Goal: Transaction & Acquisition: Purchase product/service

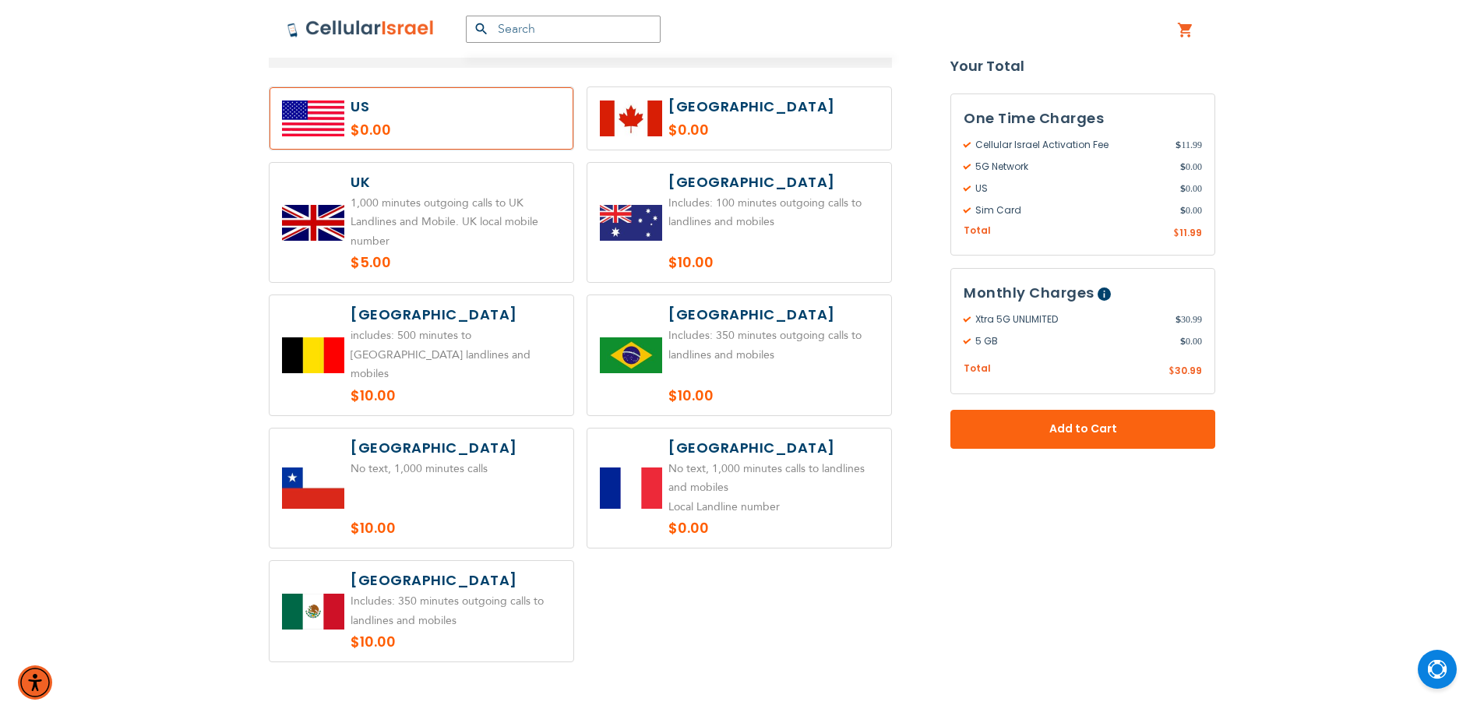
scroll to position [1169, 0]
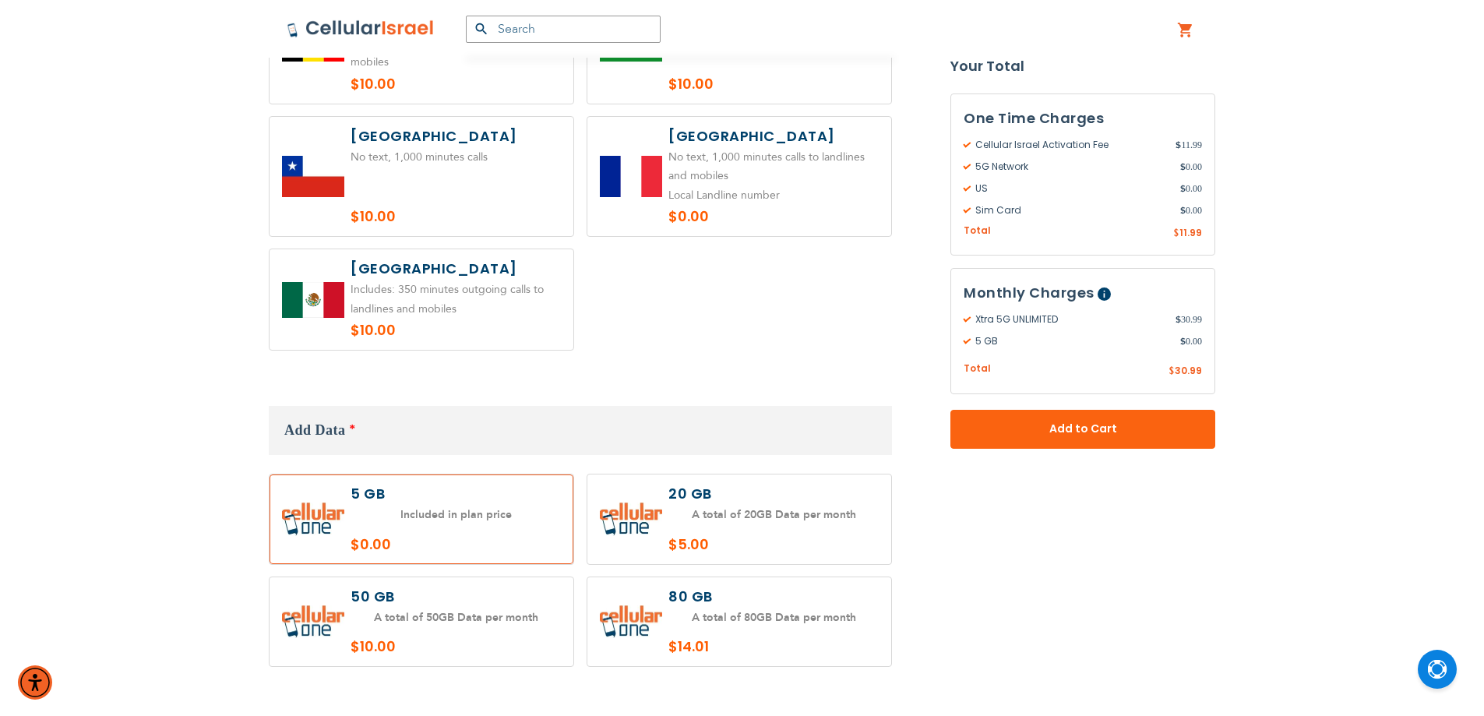
click at [743, 489] on label at bounding box center [740, 520] width 304 height 90
radio input "true"
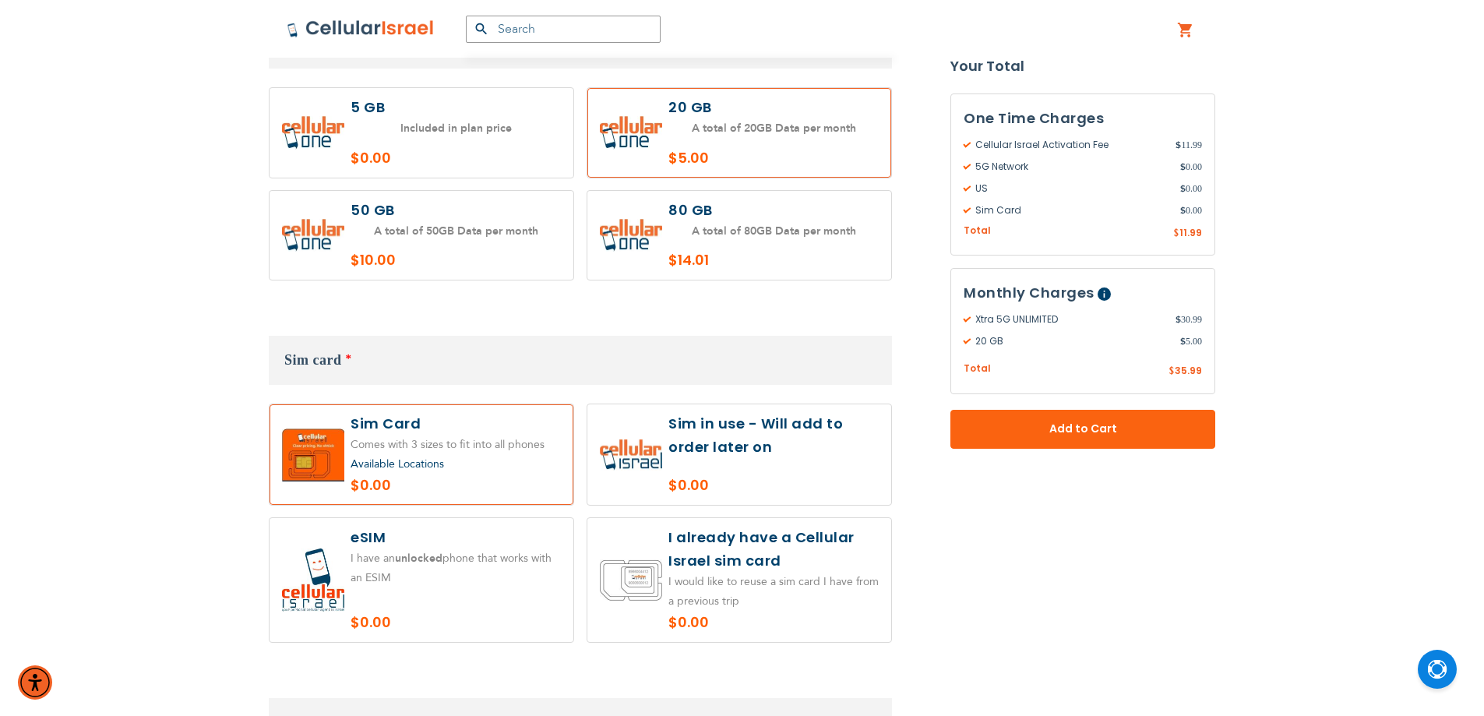
scroll to position [1558, 0]
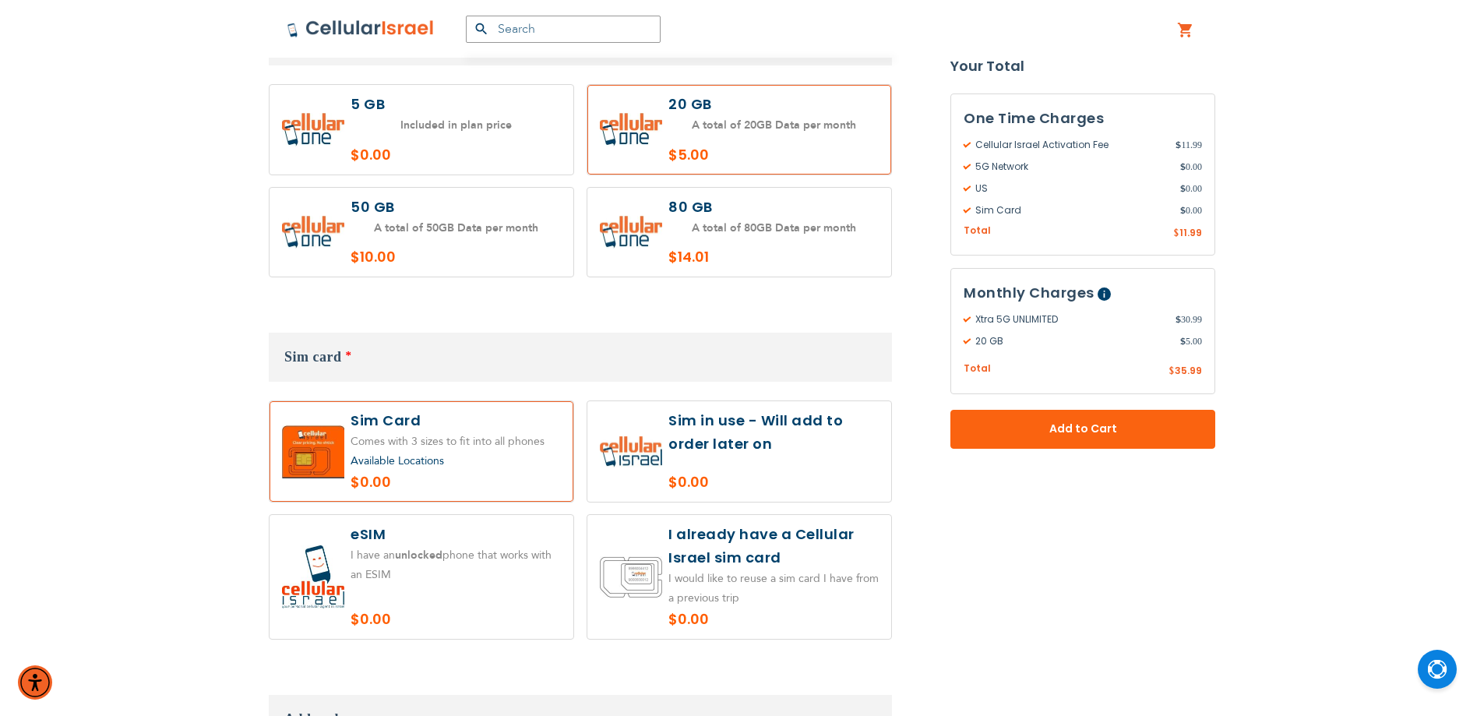
click at [752, 457] on label at bounding box center [740, 451] width 304 height 101
radio input "true"
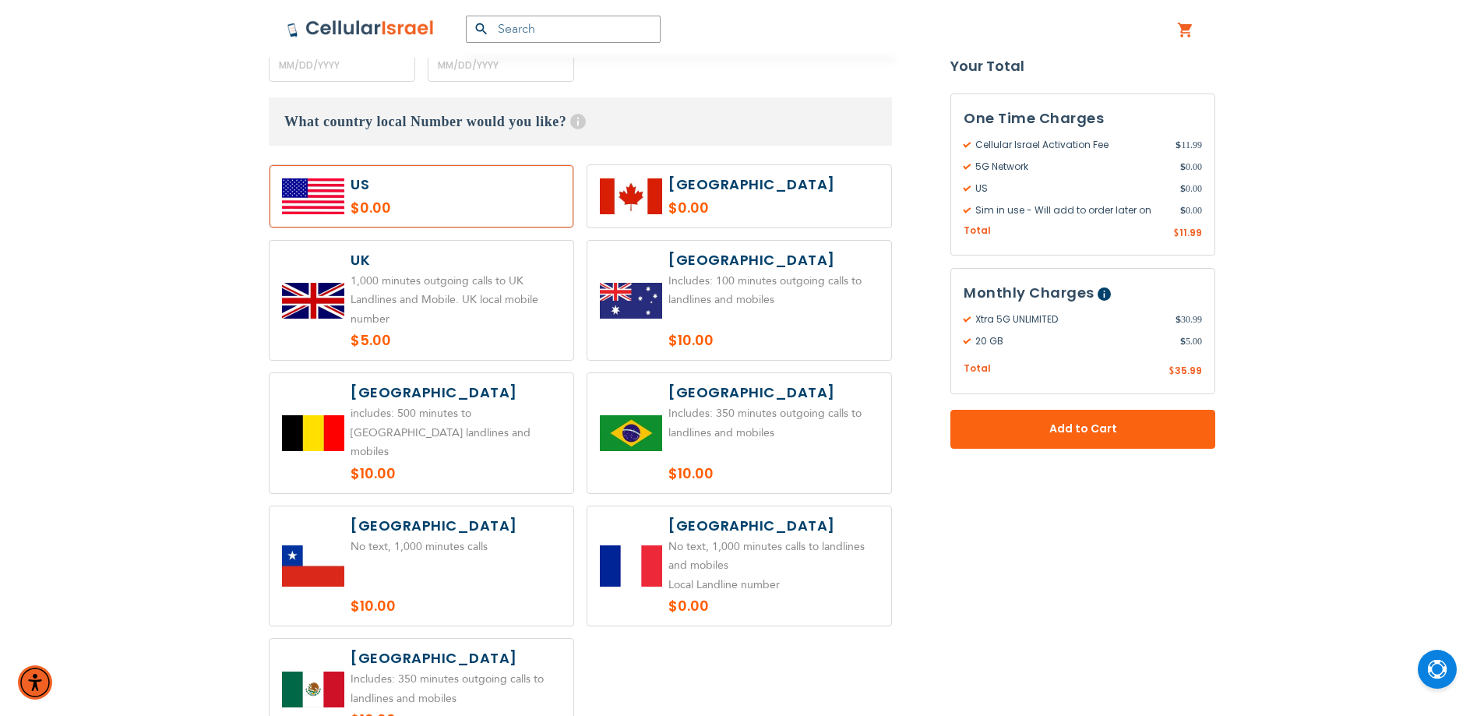
scroll to position [468, 0]
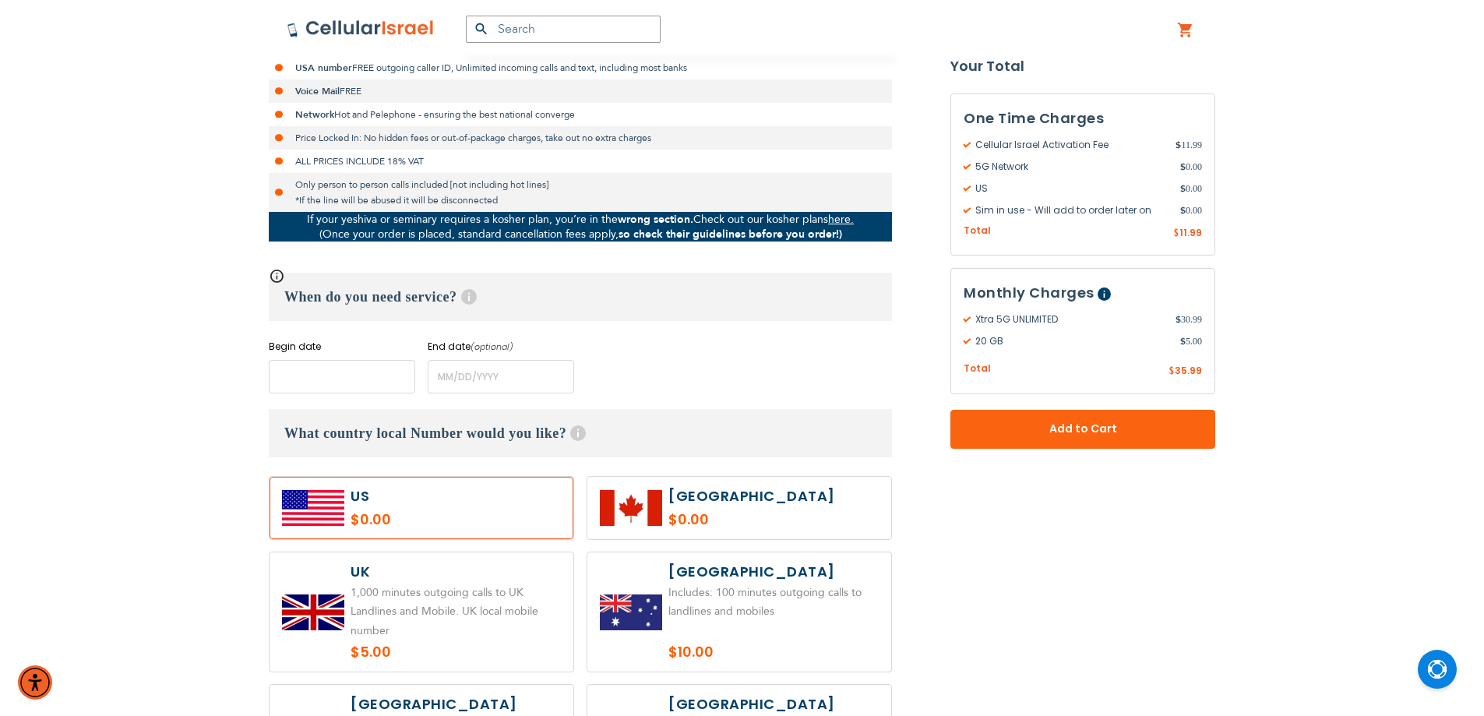
click at [351, 379] on input "name" at bounding box center [342, 377] width 146 height 34
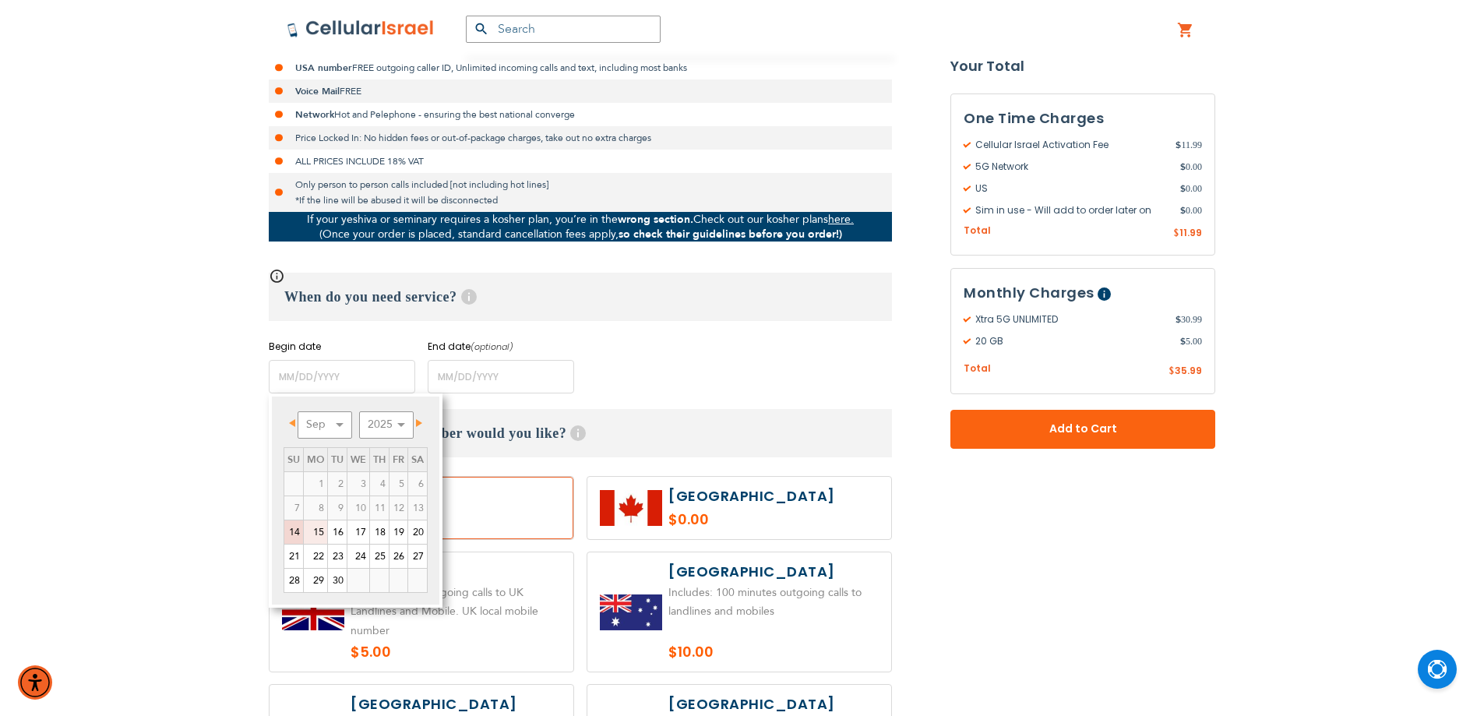
click at [316, 534] on link "15" at bounding box center [315, 532] width 23 height 23
type input "[DATE]"
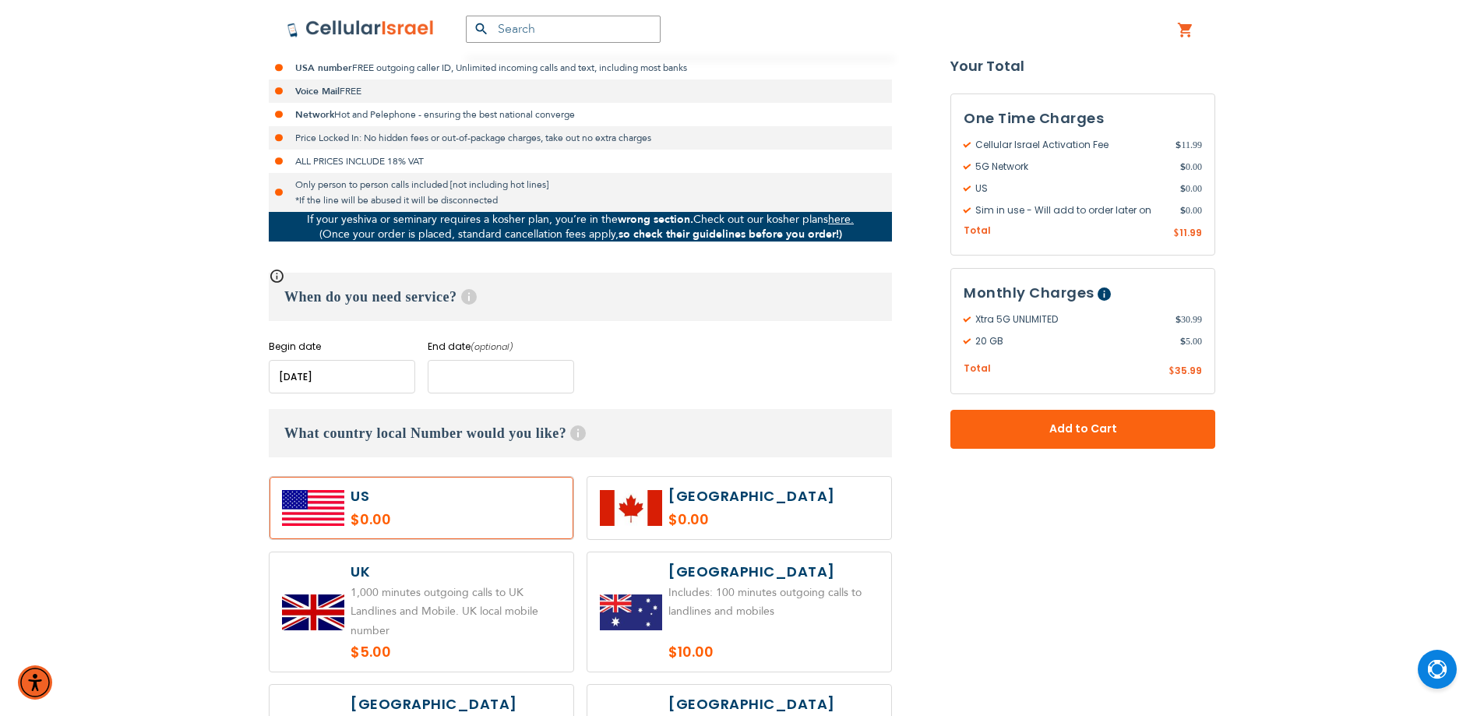
click at [488, 386] on input "name" at bounding box center [501, 377] width 146 height 34
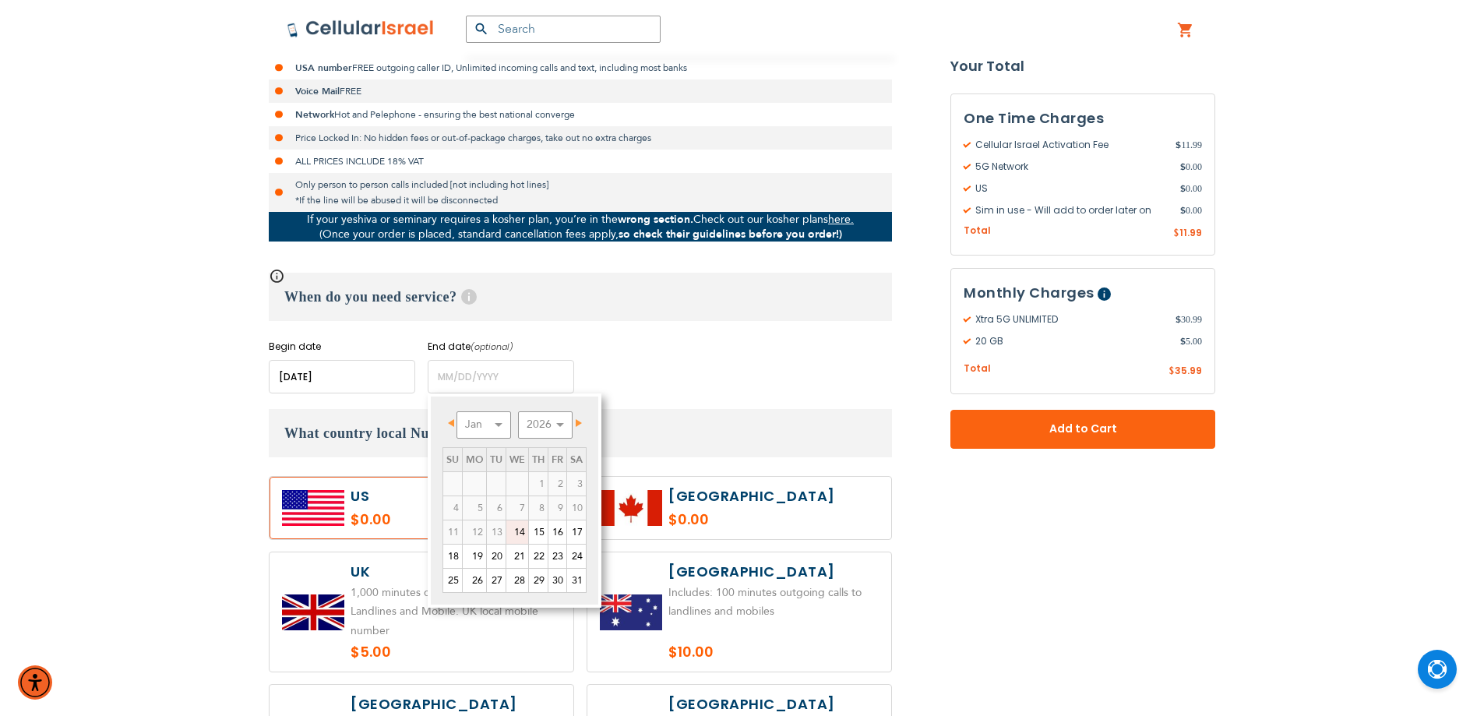
click at [581, 422] on span "Next" at bounding box center [579, 423] width 6 height 8
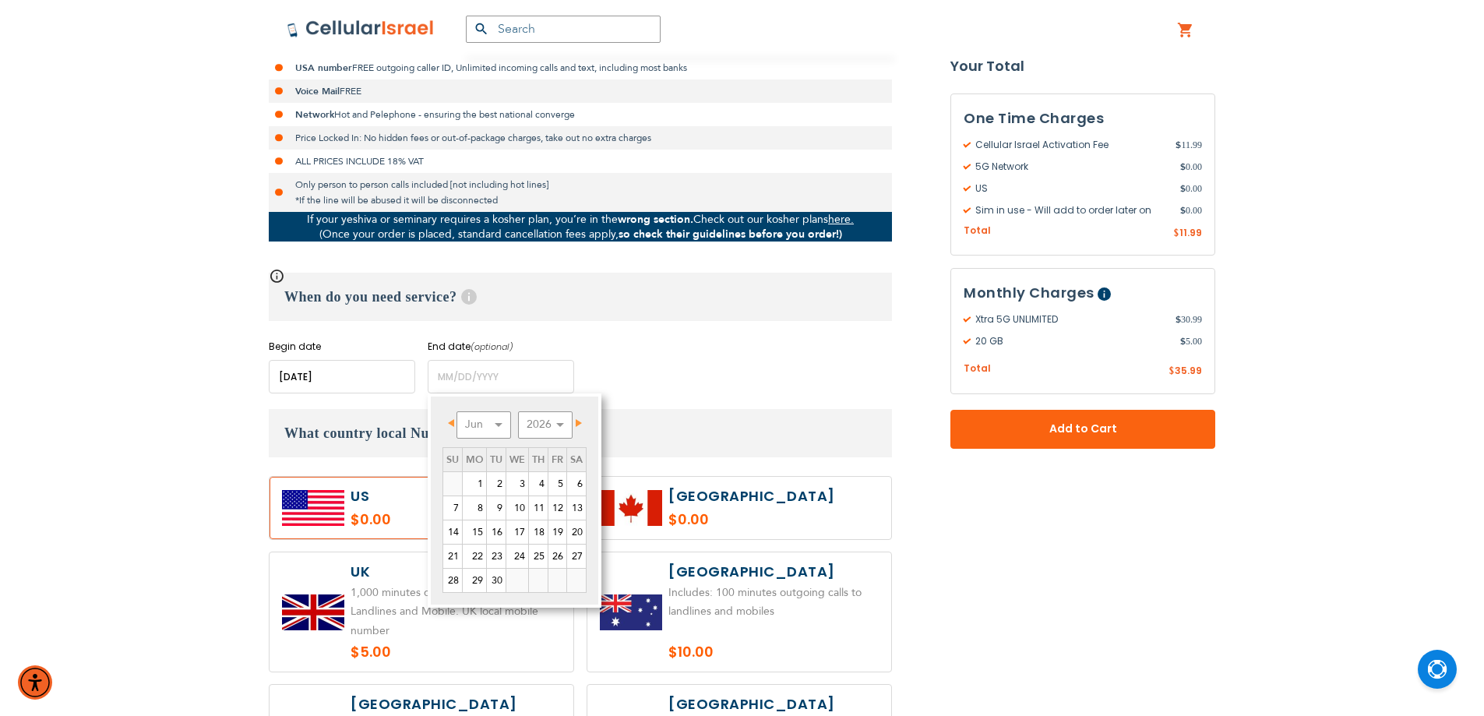
click at [581, 422] on span "Next" at bounding box center [579, 423] width 6 height 8
click at [492, 529] on link "14" at bounding box center [496, 532] width 19 height 23
type input "07/14/2026"
click at [496, 376] on input "name" at bounding box center [501, 377] width 146 height 34
drag, startPoint x: 496, startPoint y: 376, endPoint x: 418, endPoint y: 371, distance: 78.1
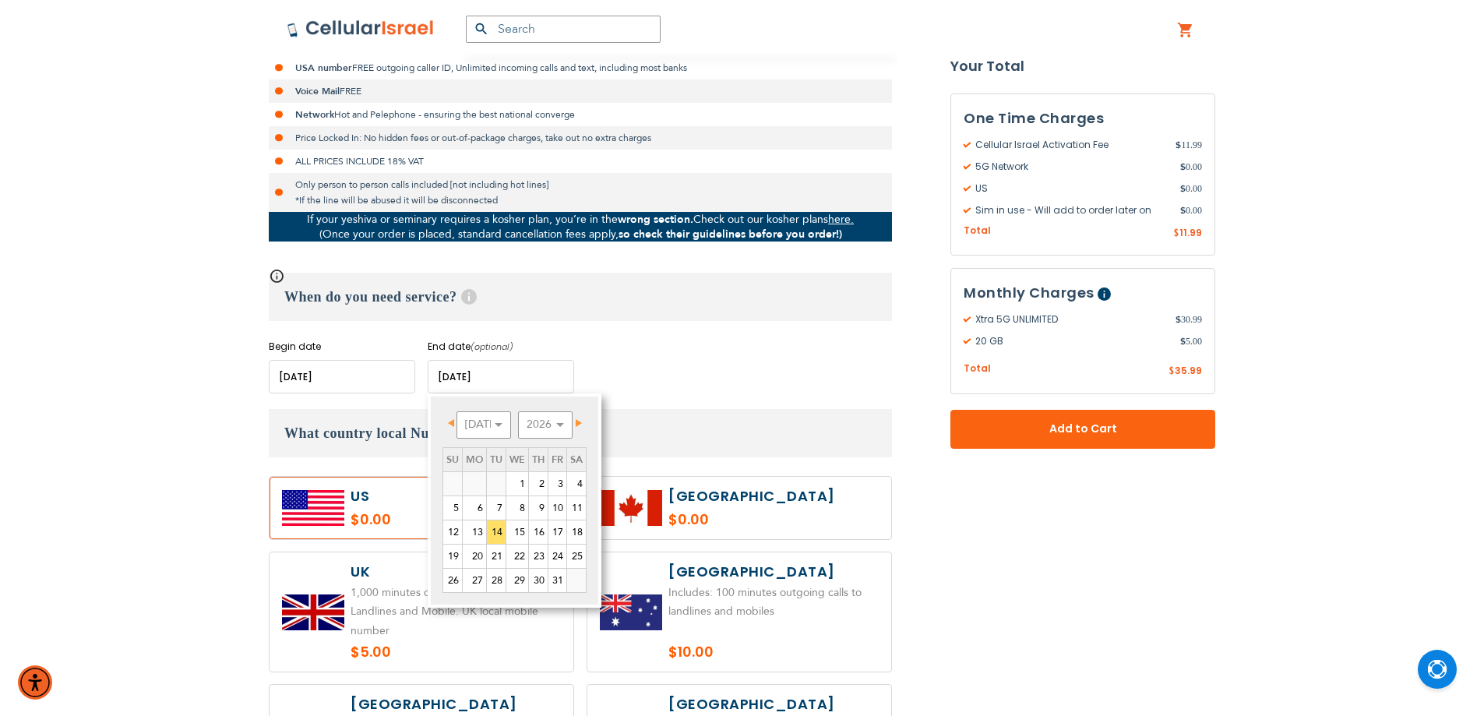
click at [418, 371] on div "Begin date Please enter Start Date End date (optional) Please enter End Date Lo…" at bounding box center [580, 367] width 623 height 54
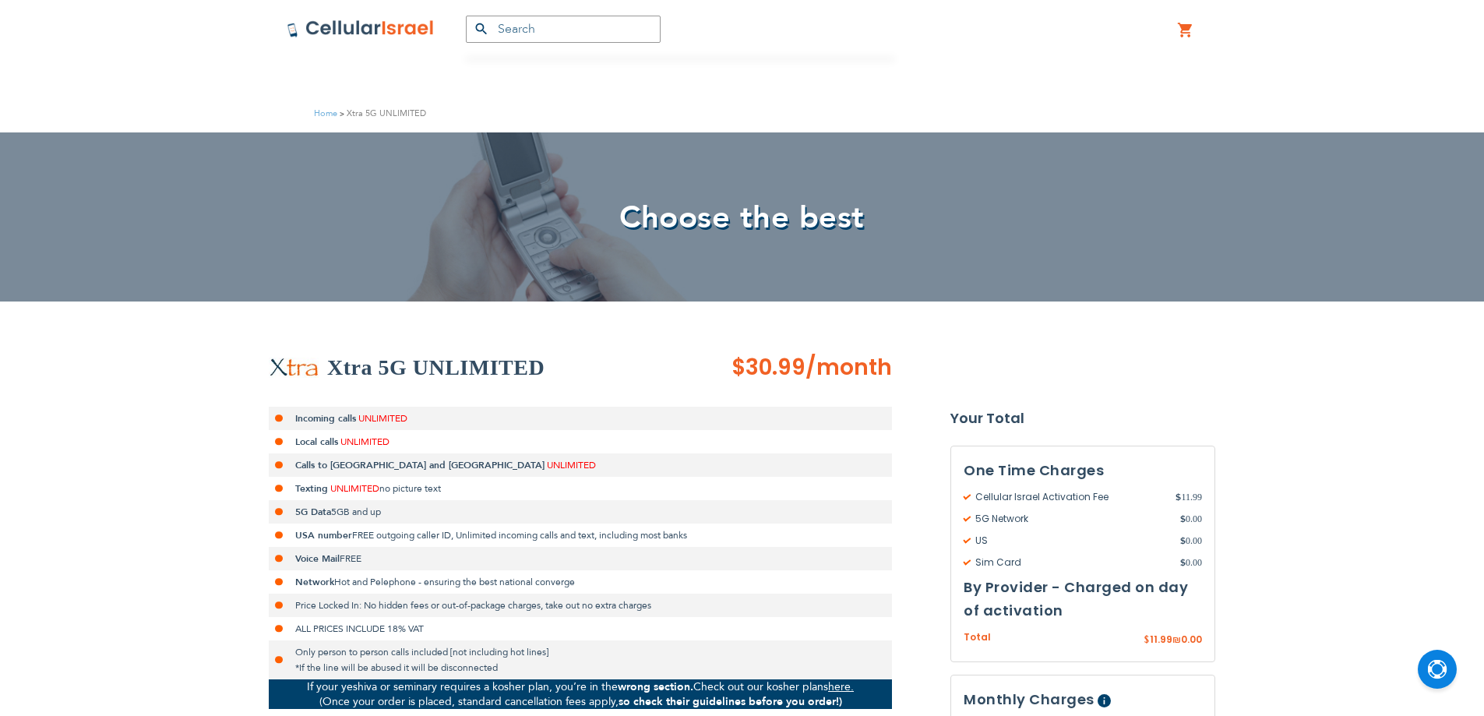
scroll to position [468, 0]
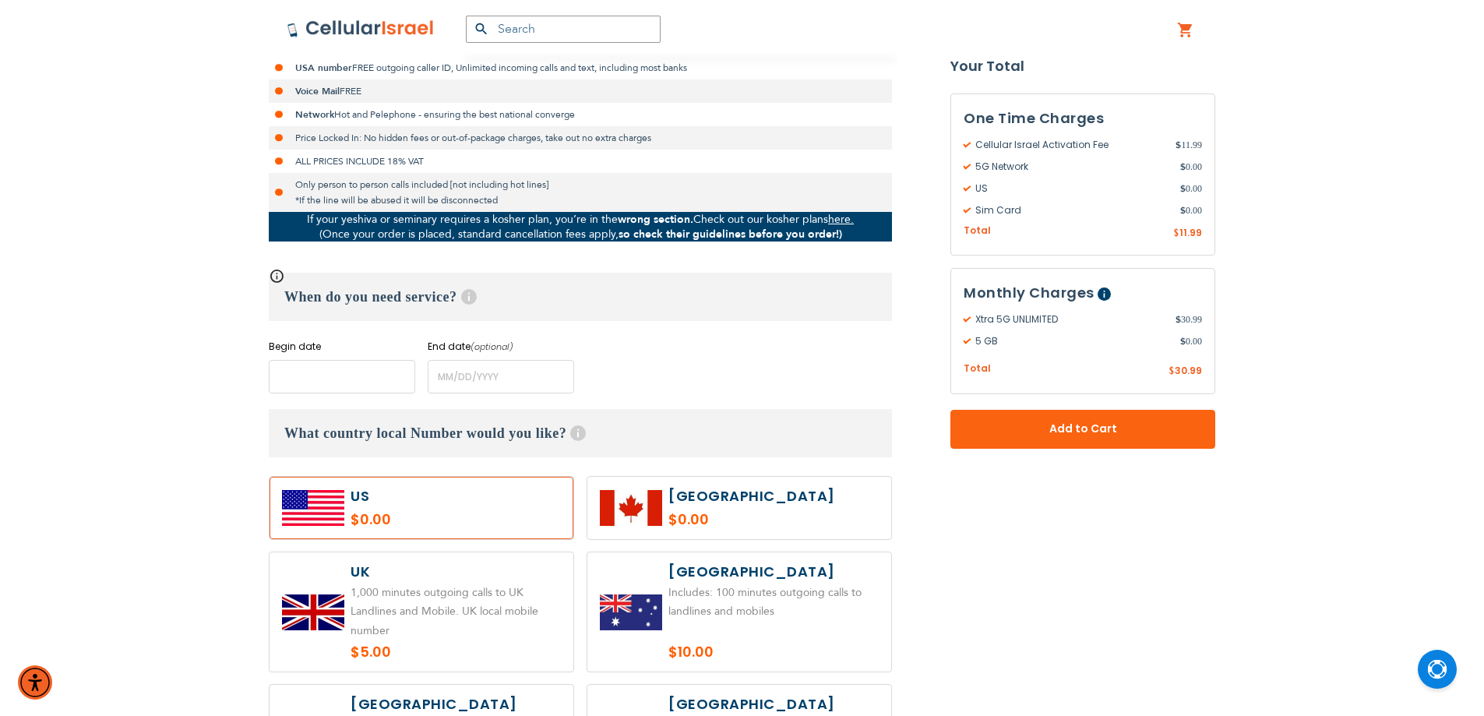
click at [370, 379] on input "name" at bounding box center [342, 377] width 146 height 34
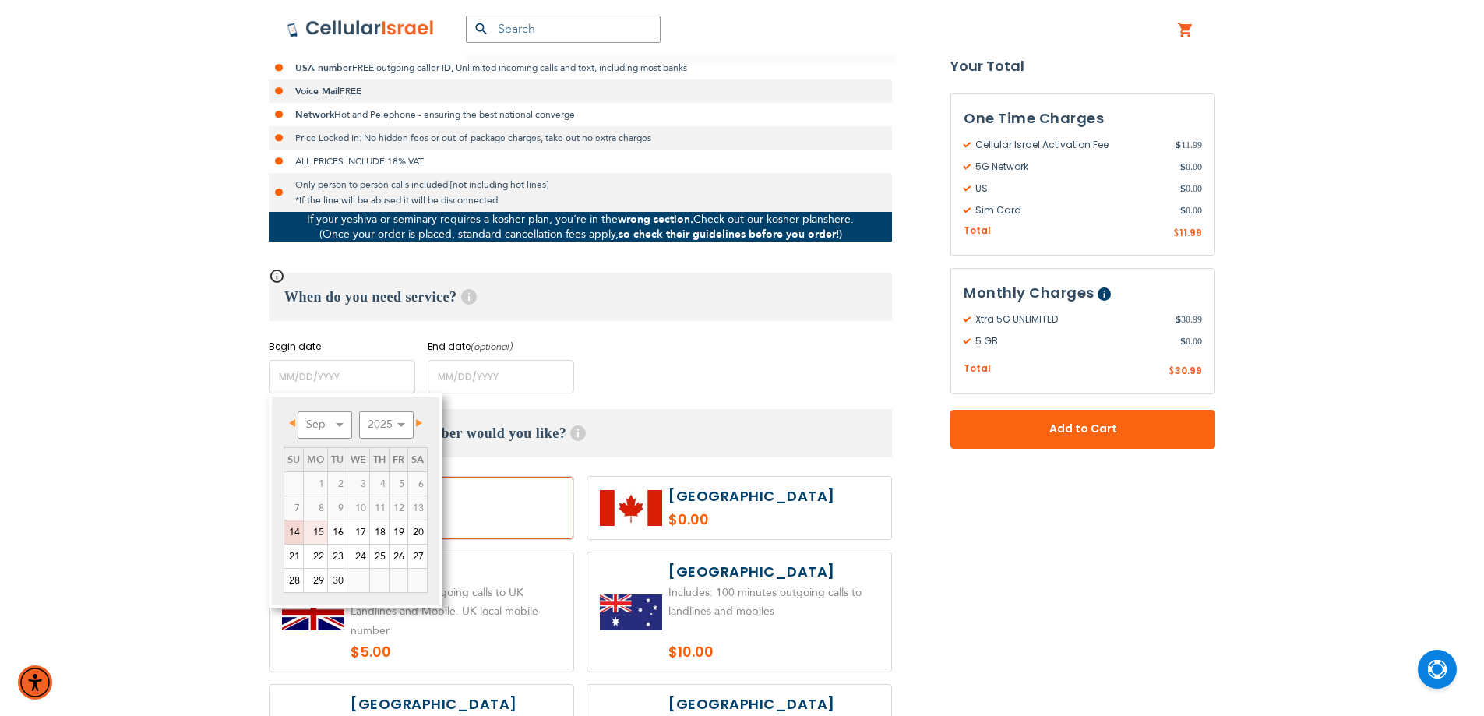
click at [318, 524] on link "15" at bounding box center [315, 532] width 23 height 23
type input "[DATE]"
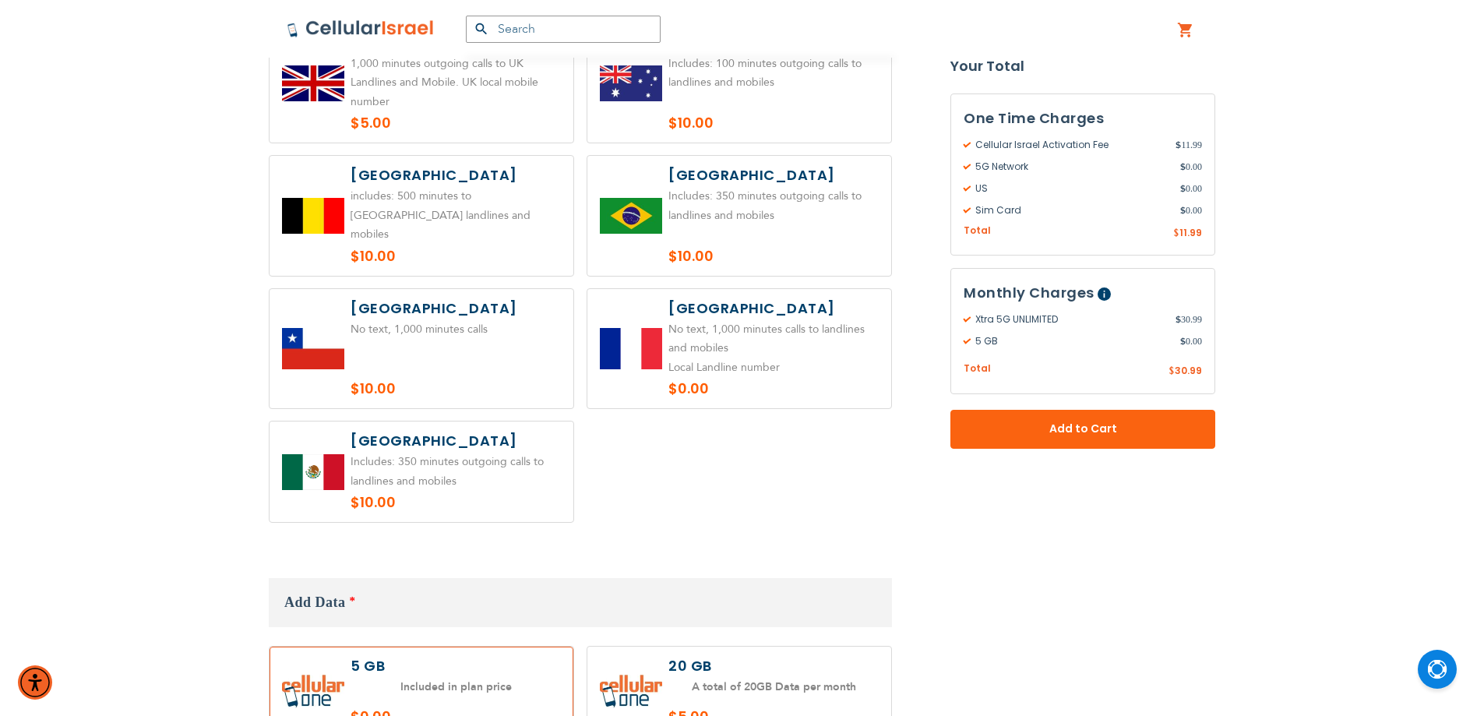
scroll to position [1247, 0]
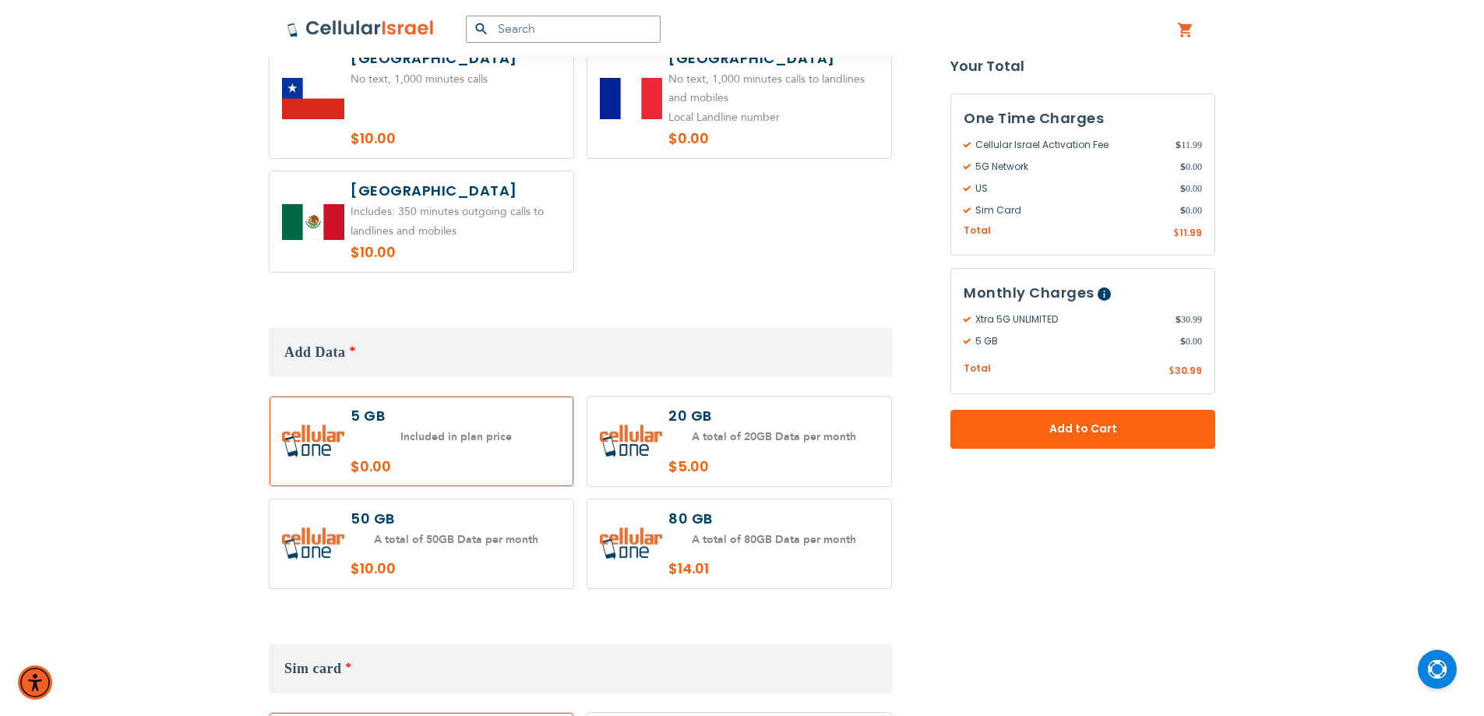
click at [690, 407] on label at bounding box center [740, 442] width 304 height 90
radio input "true"
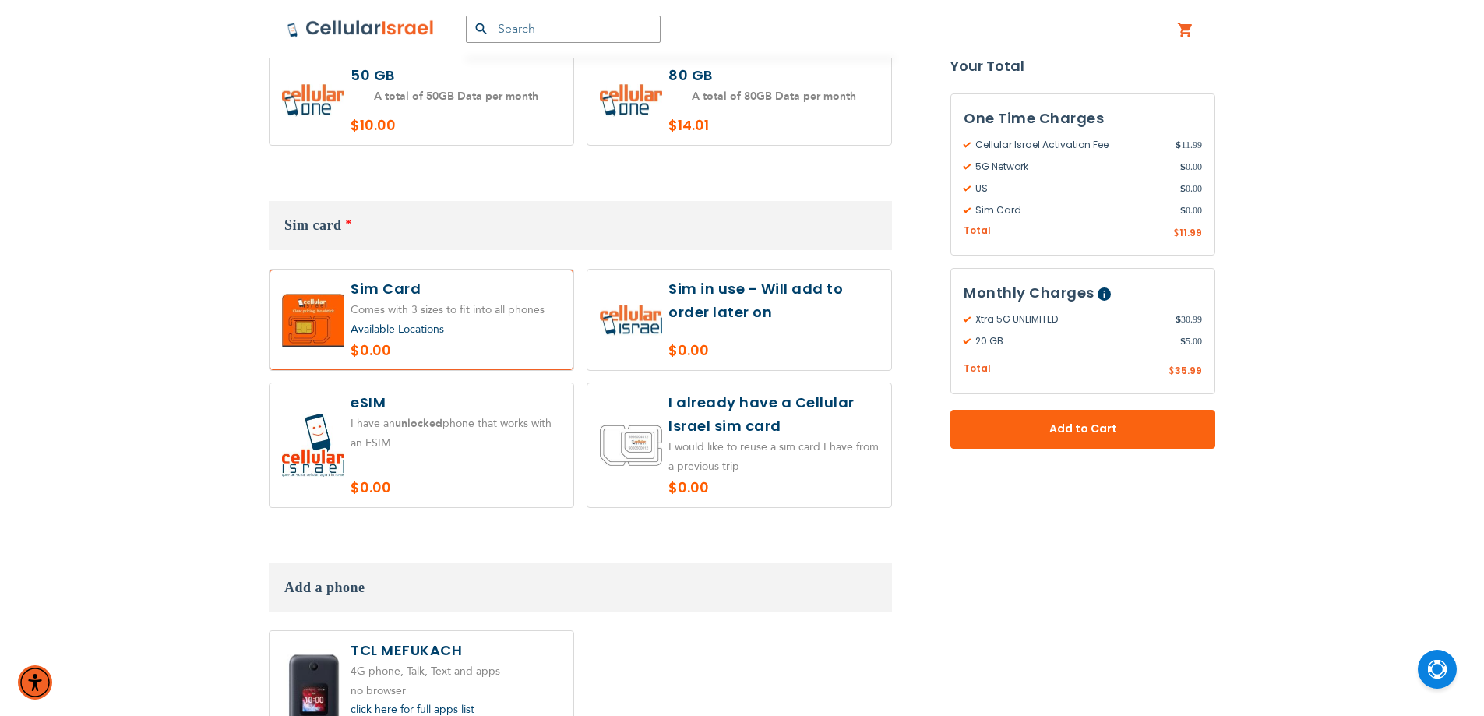
scroll to position [1714, 0]
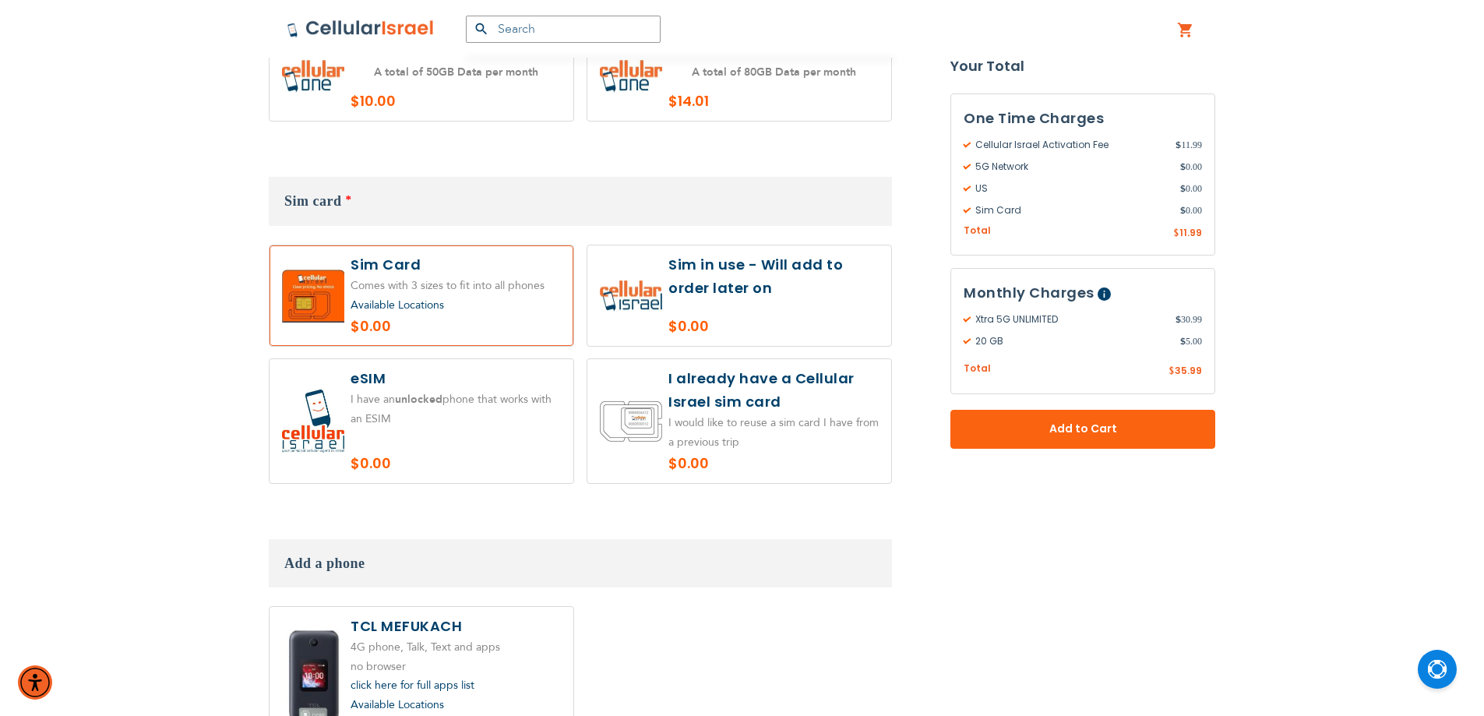
click at [751, 312] on label at bounding box center [740, 295] width 304 height 101
radio input "true"
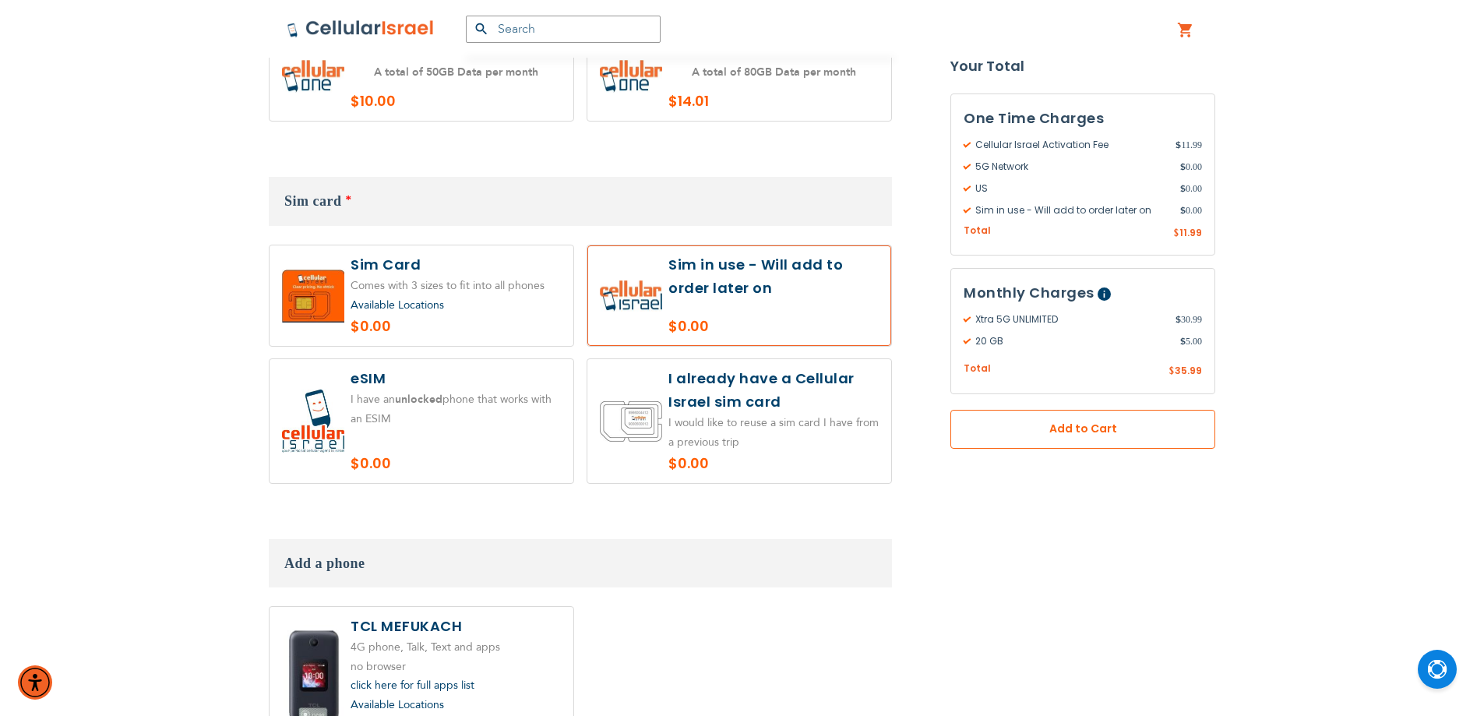
click at [1020, 442] on button "Add to Cart" at bounding box center [1083, 429] width 265 height 39
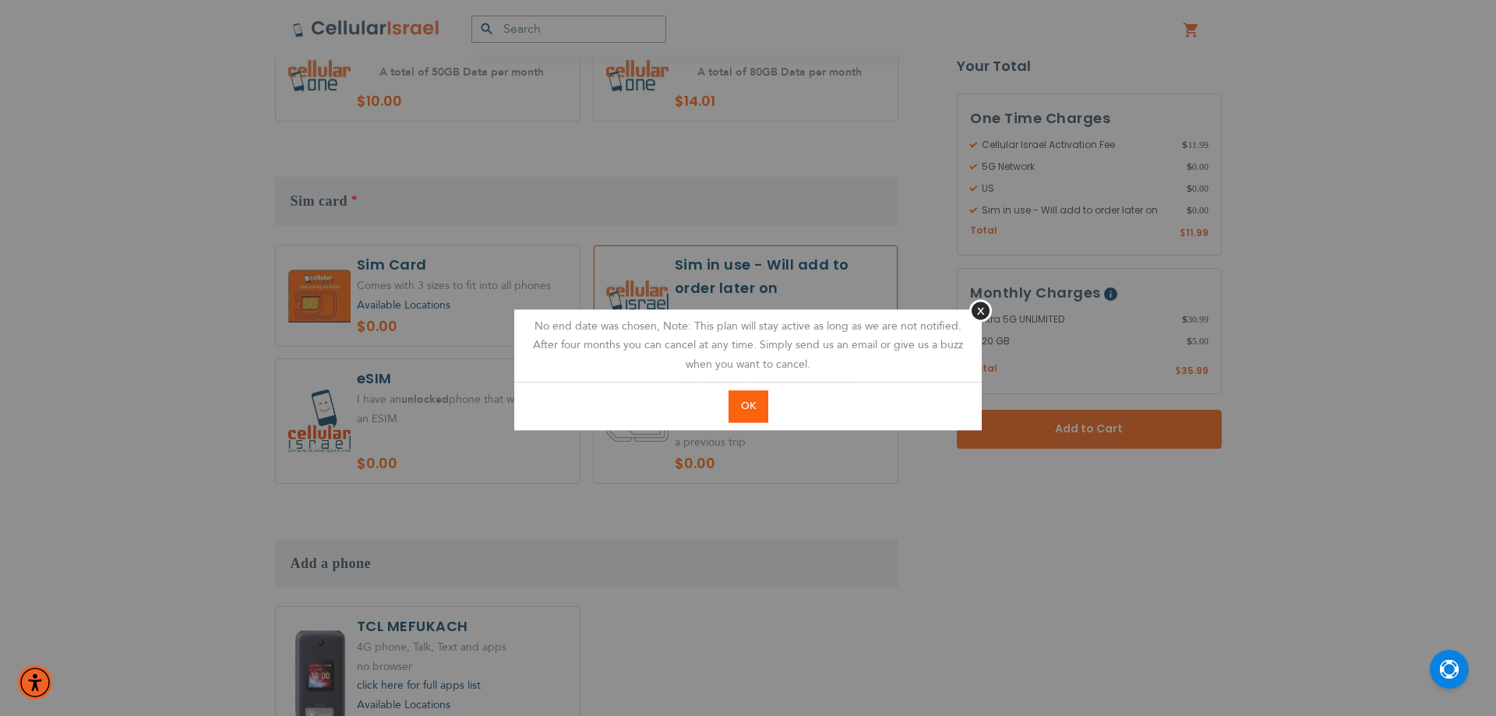
click at [749, 401] on span "OK" at bounding box center [748, 406] width 15 height 14
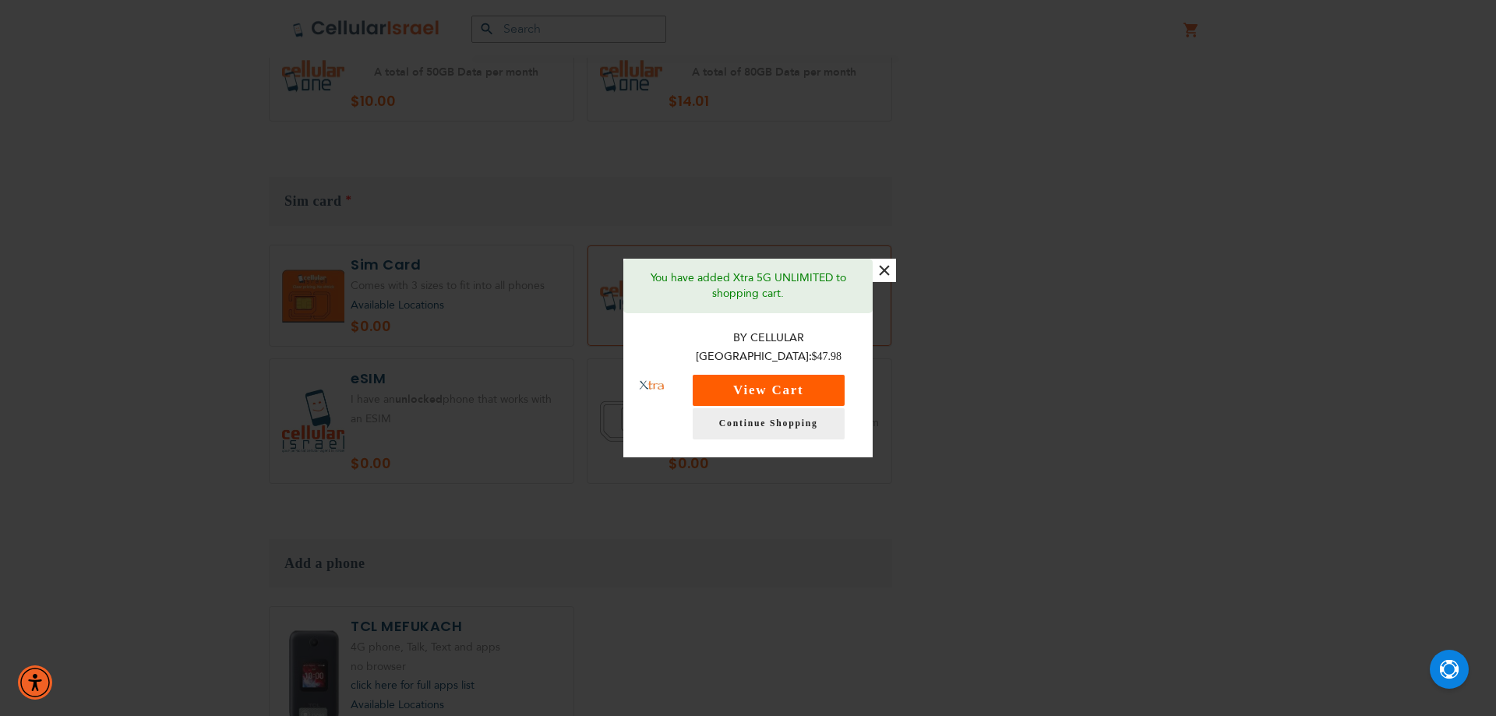
click at [781, 375] on button "View Cart" at bounding box center [769, 390] width 152 height 31
